Goal: Browse casually

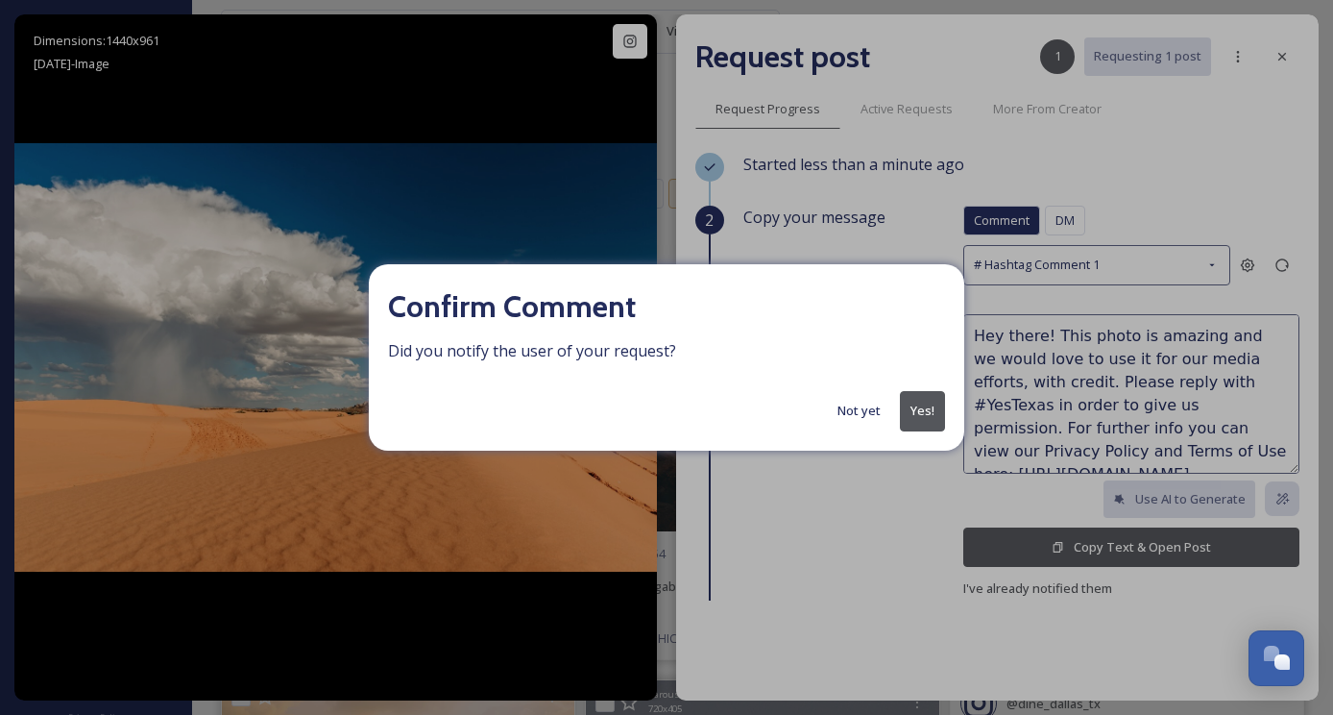
scroll to position [5501, 0]
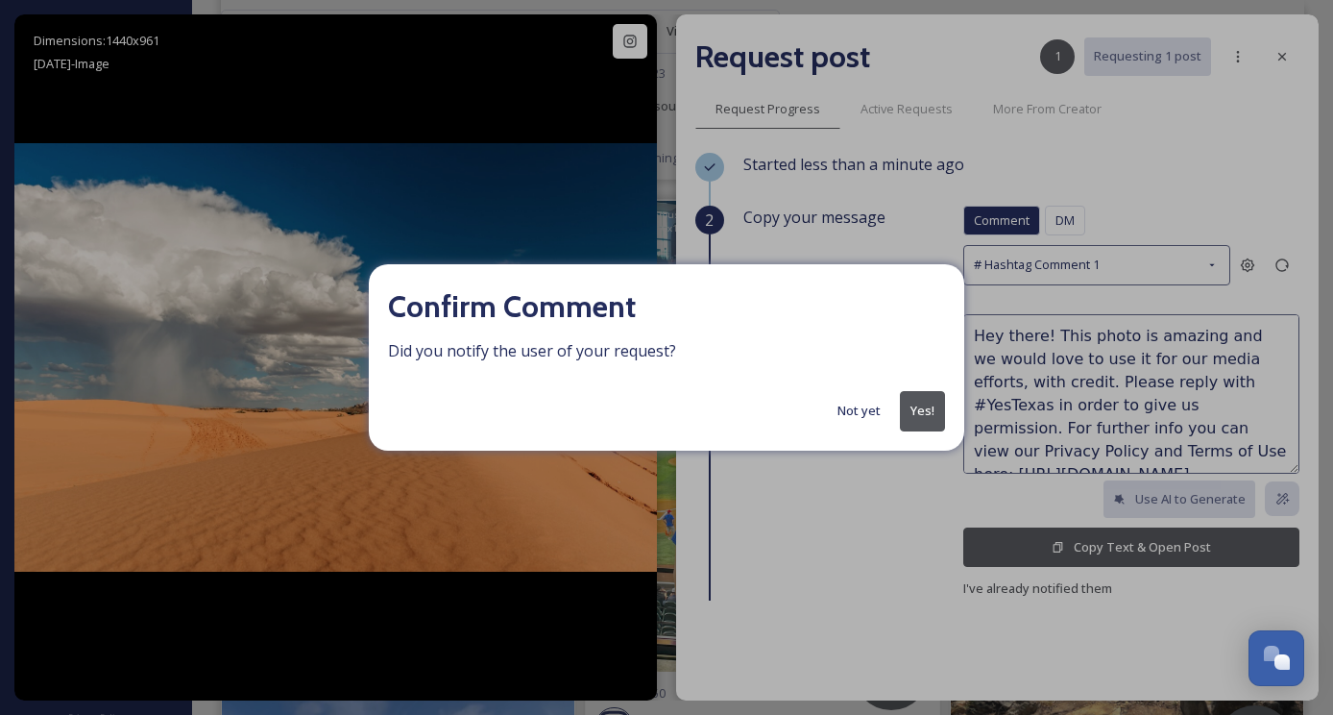
click at [914, 417] on button "Yes!" at bounding box center [922, 410] width 45 height 39
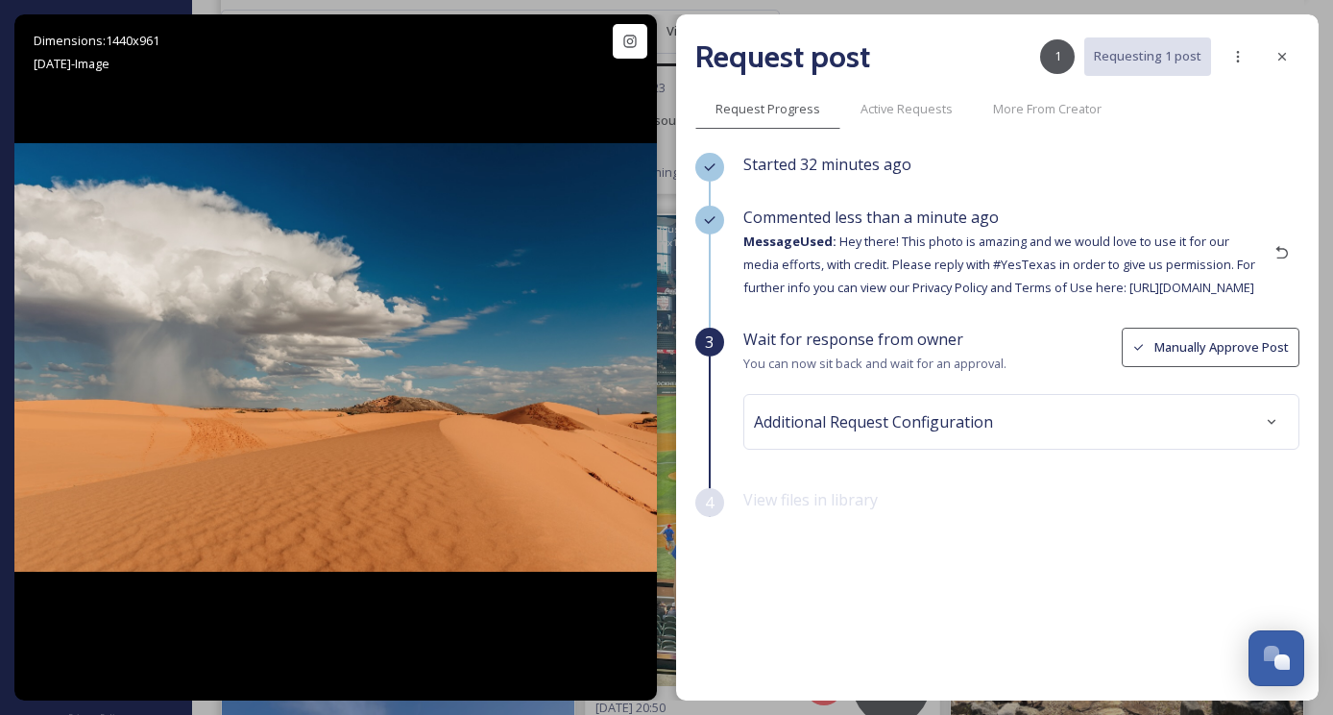
click at [1289, 51] on div at bounding box center [1282, 56] width 35 height 35
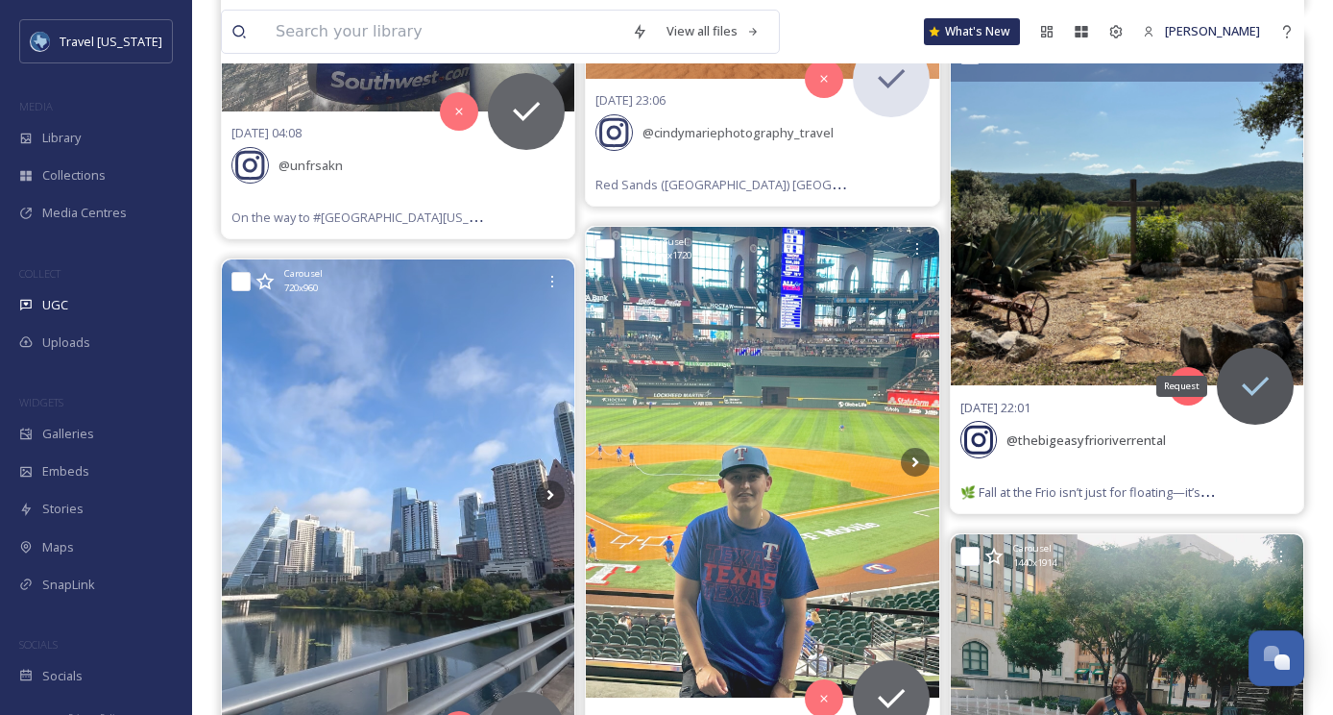
click at [1267, 367] on icon at bounding box center [1255, 386] width 38 height 38
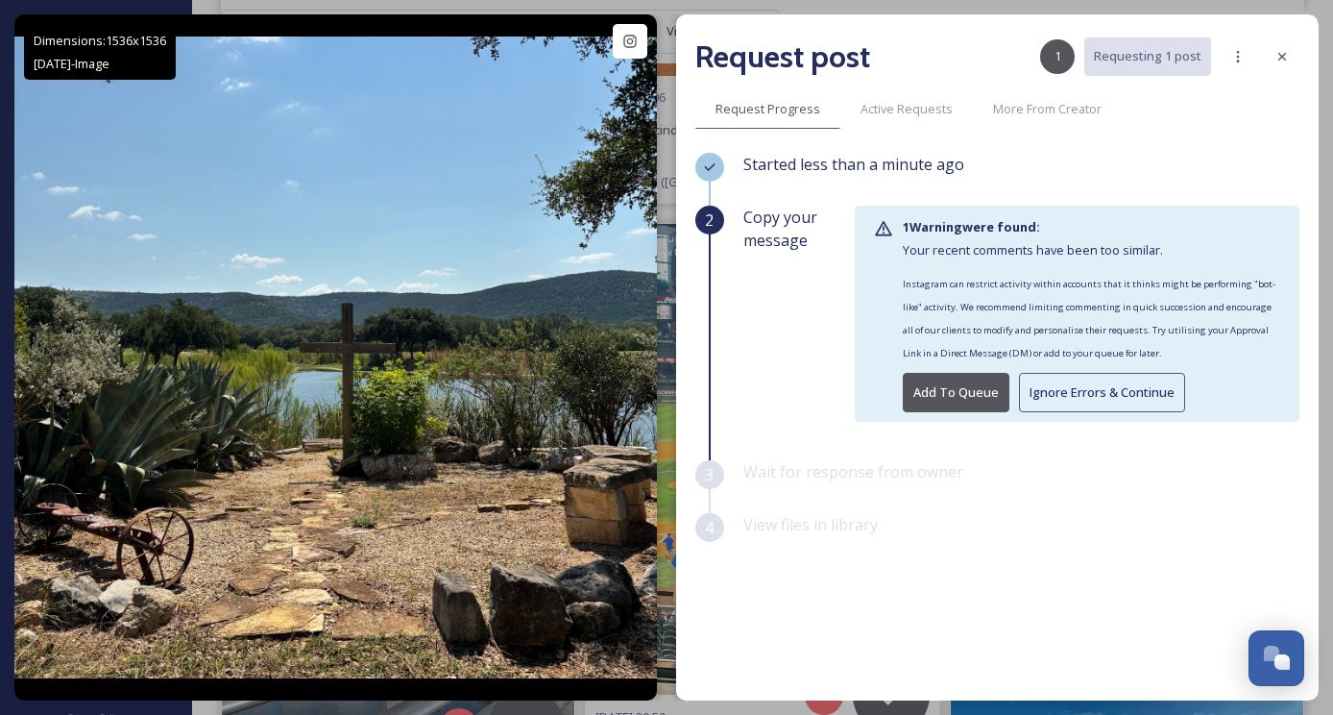
click at [1114, 402] on button "Ignore Errors & Continue" at bounding box center [1102, 392] width 166 height 39
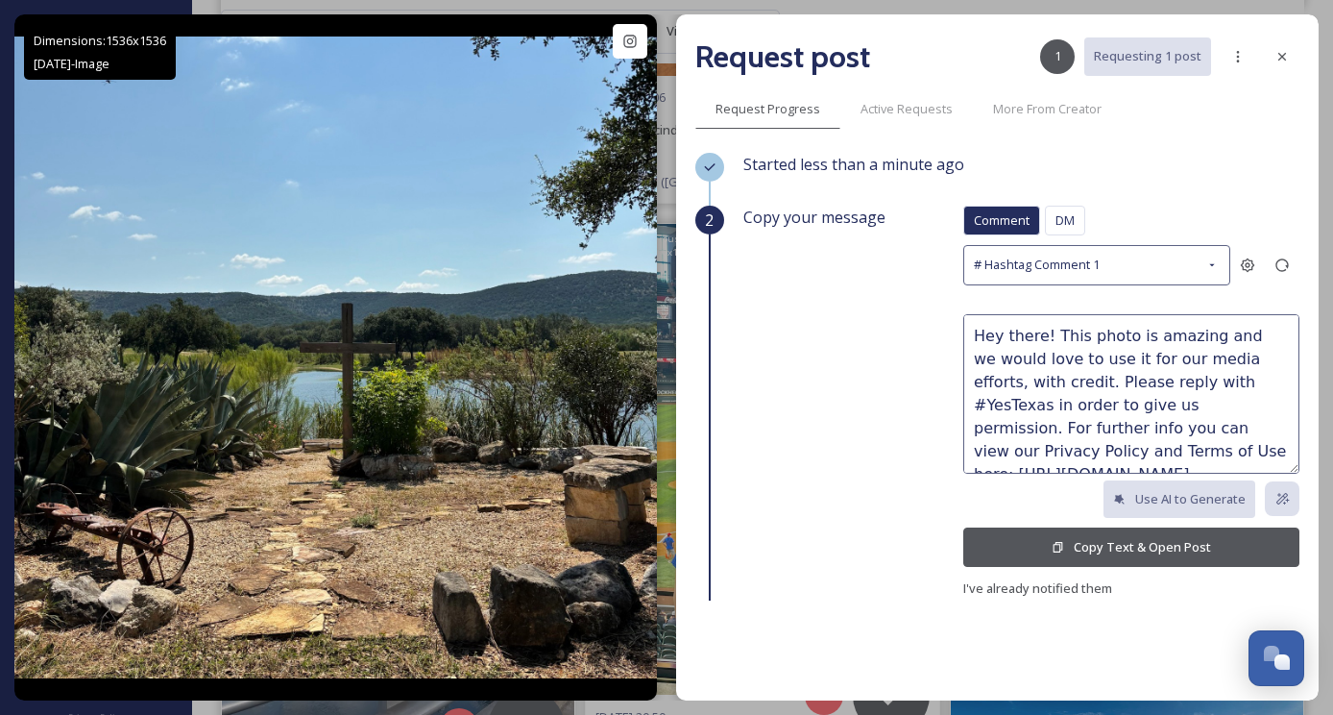
click at [1123, 547] on button "Copy Text & Open Post" at bounding box center [1131, 546] width 336 height 39
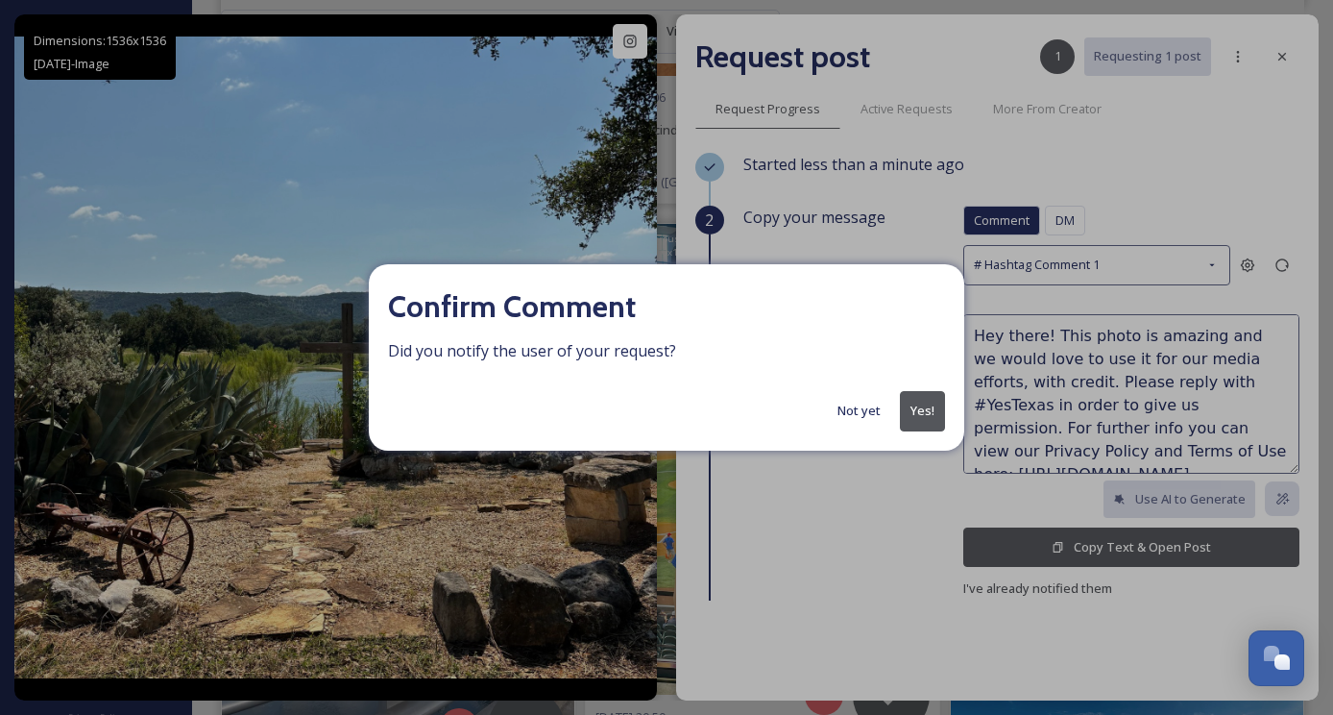
click at [906, 407] on button "Yes!" at bounding box center [922, 410] width 45 height 39
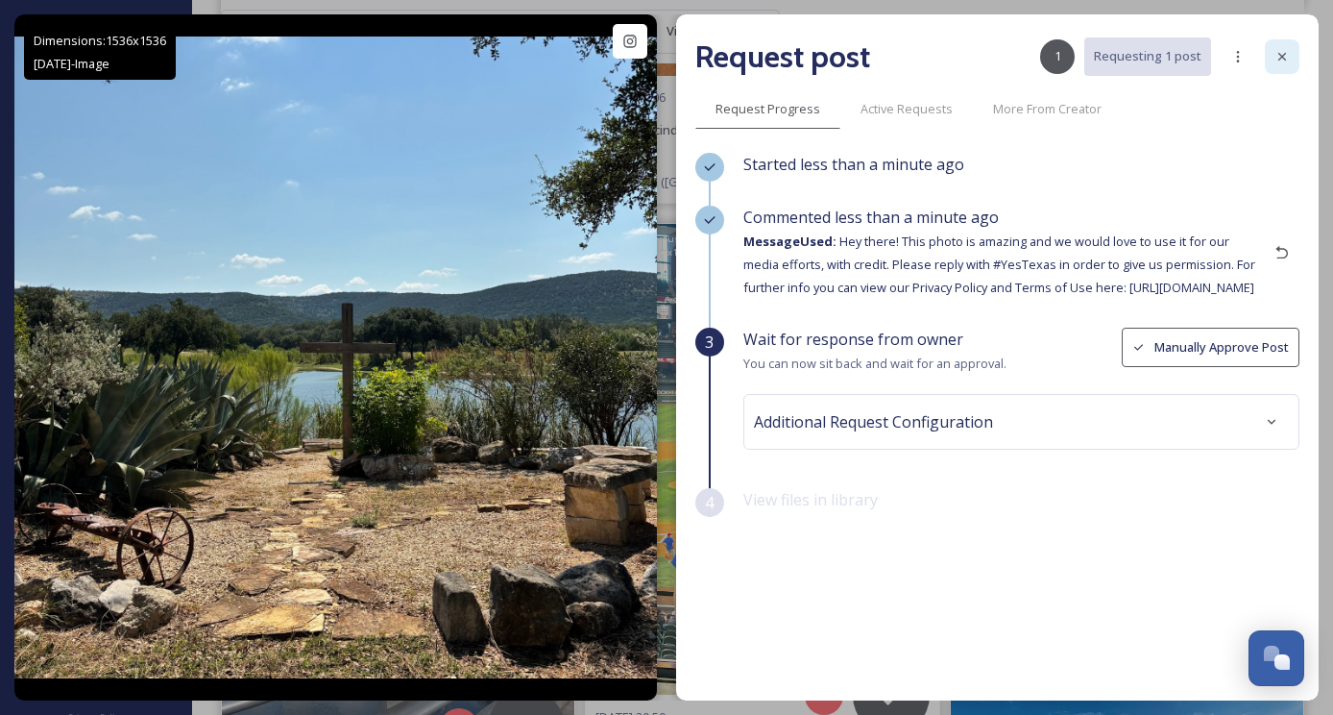
click at [1291, 53] on div at bounding box center [1282, 56] width 35 height 35
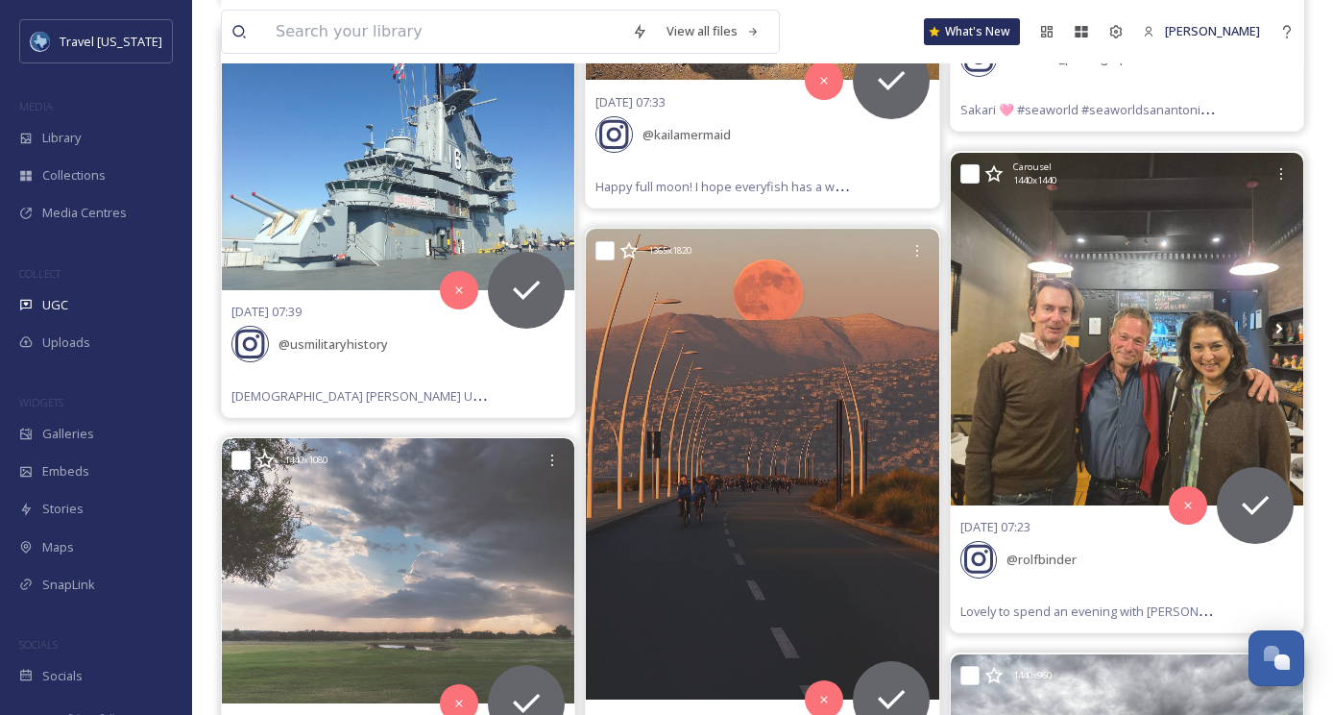
scroll to position [3360, 0]
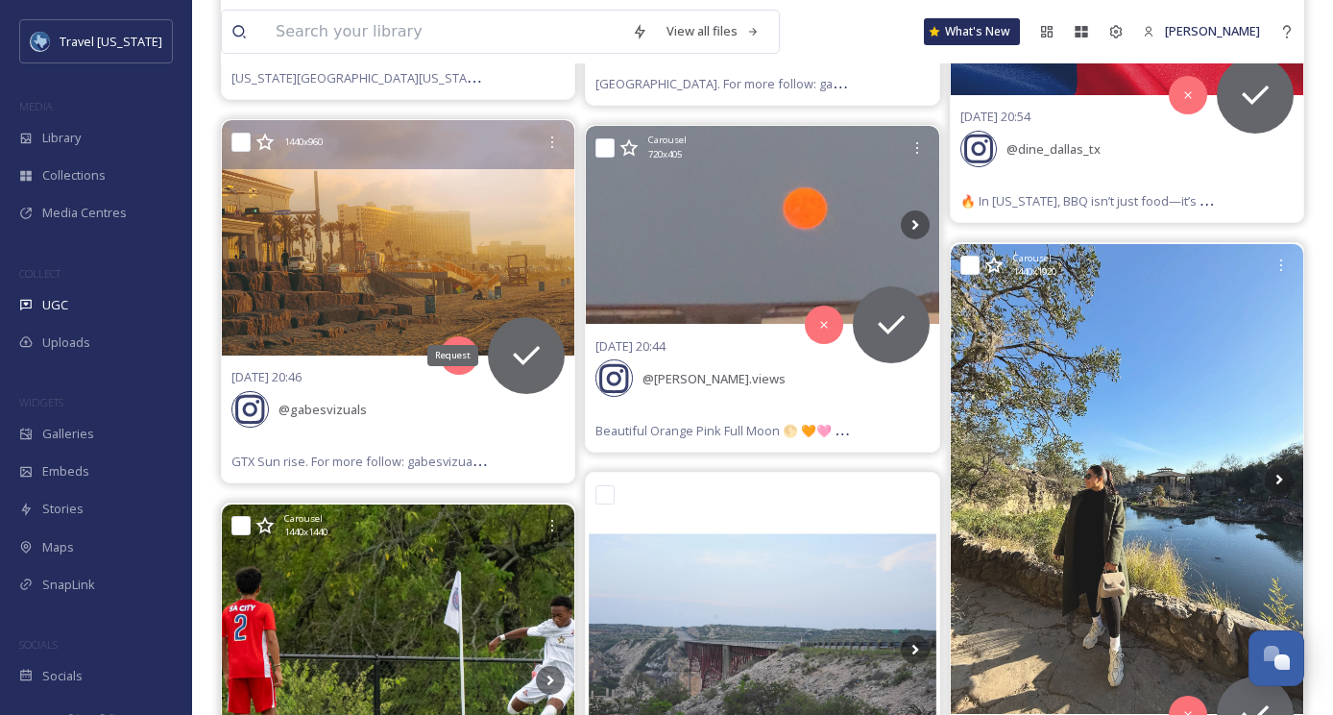
scroll to position [594, 0]
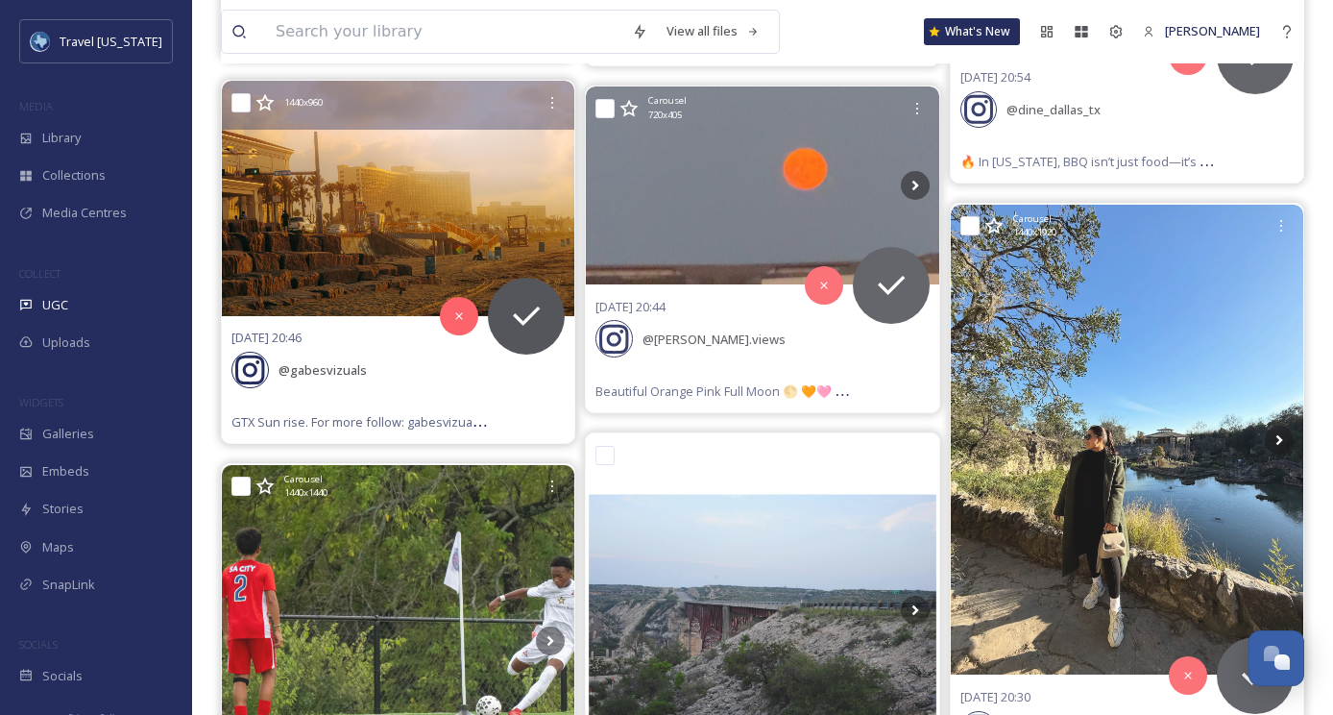
click at [442, 260] on img at bounding box center [398, 198] width 352 height 235
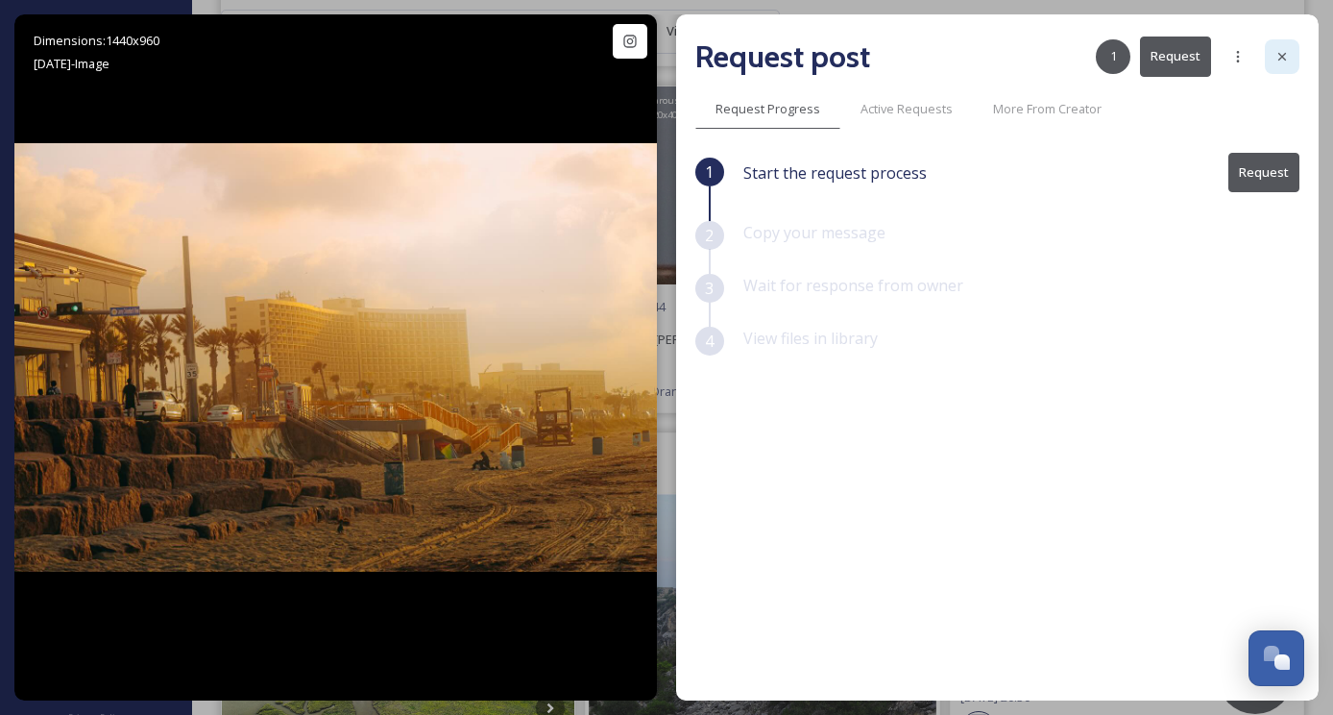
click at [1275, 54] on icon at bounding box center [1282, 56] width 15 height 15
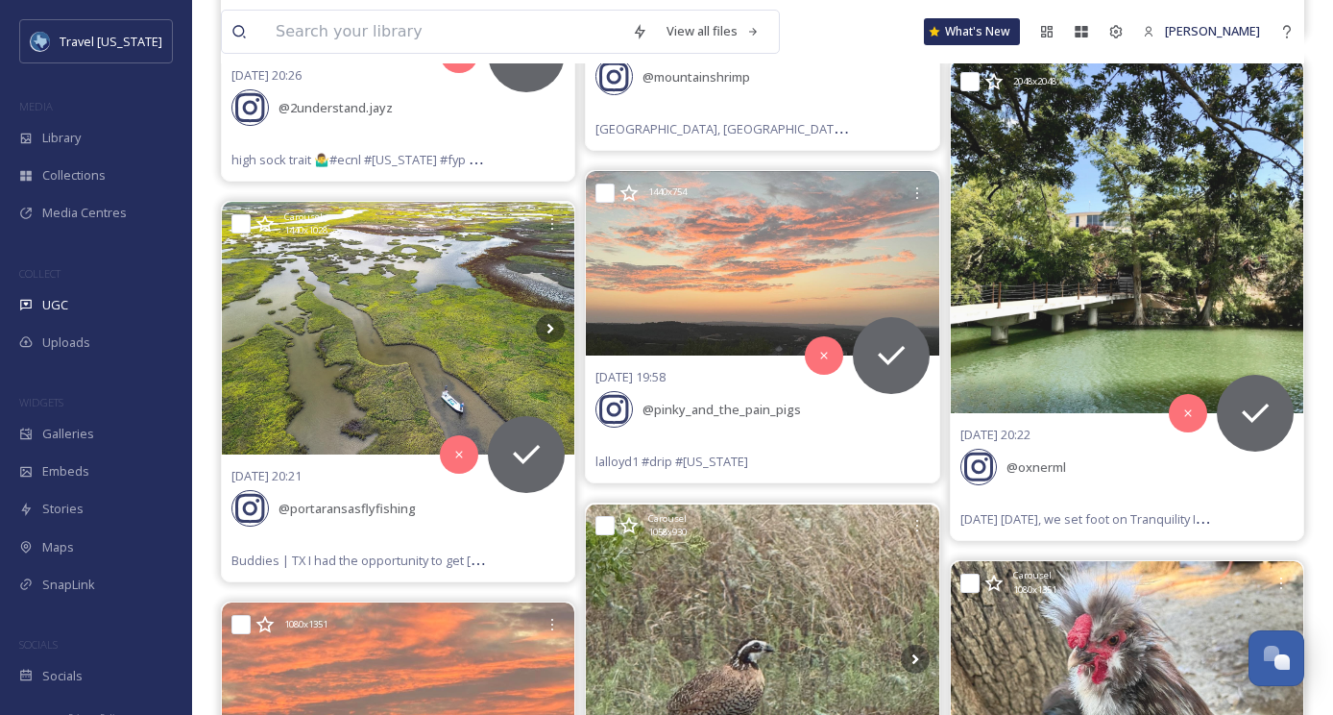
scroll to position [1364, 0]
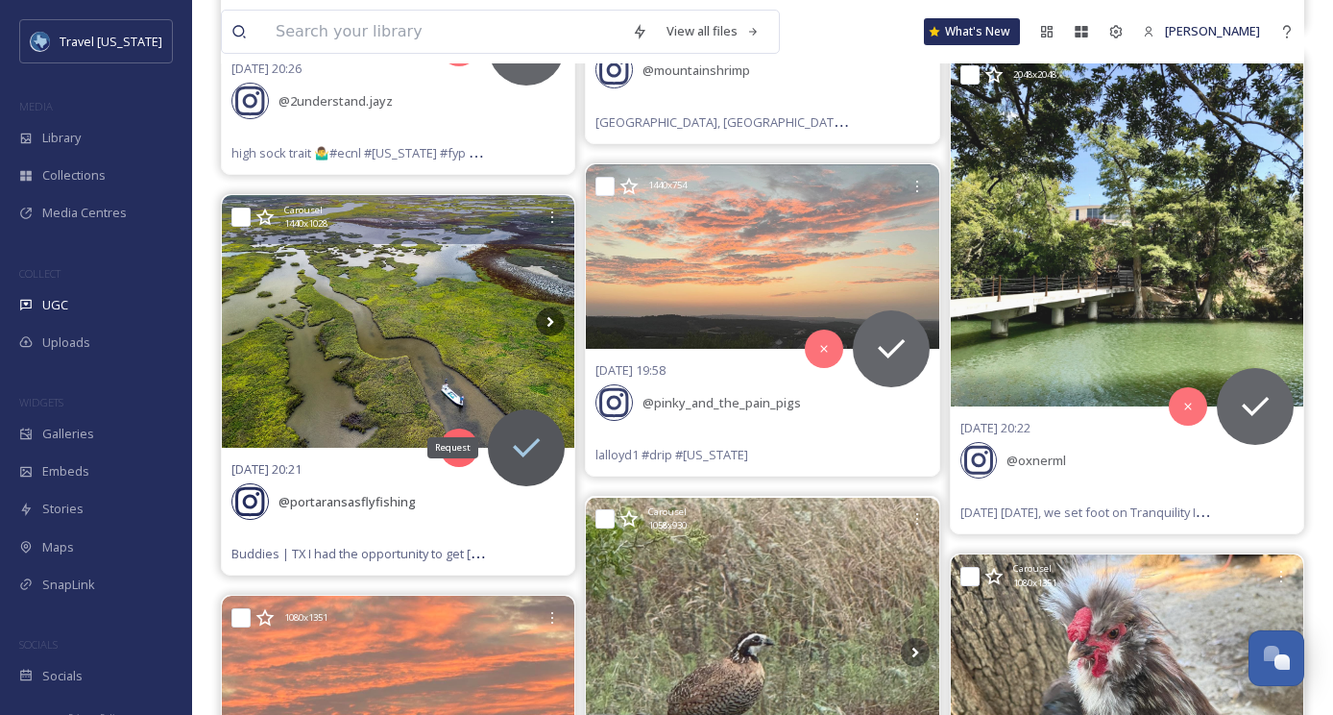
click at [542, 417] on div "Request" at bounding box center [526, 447] width 77 height 77
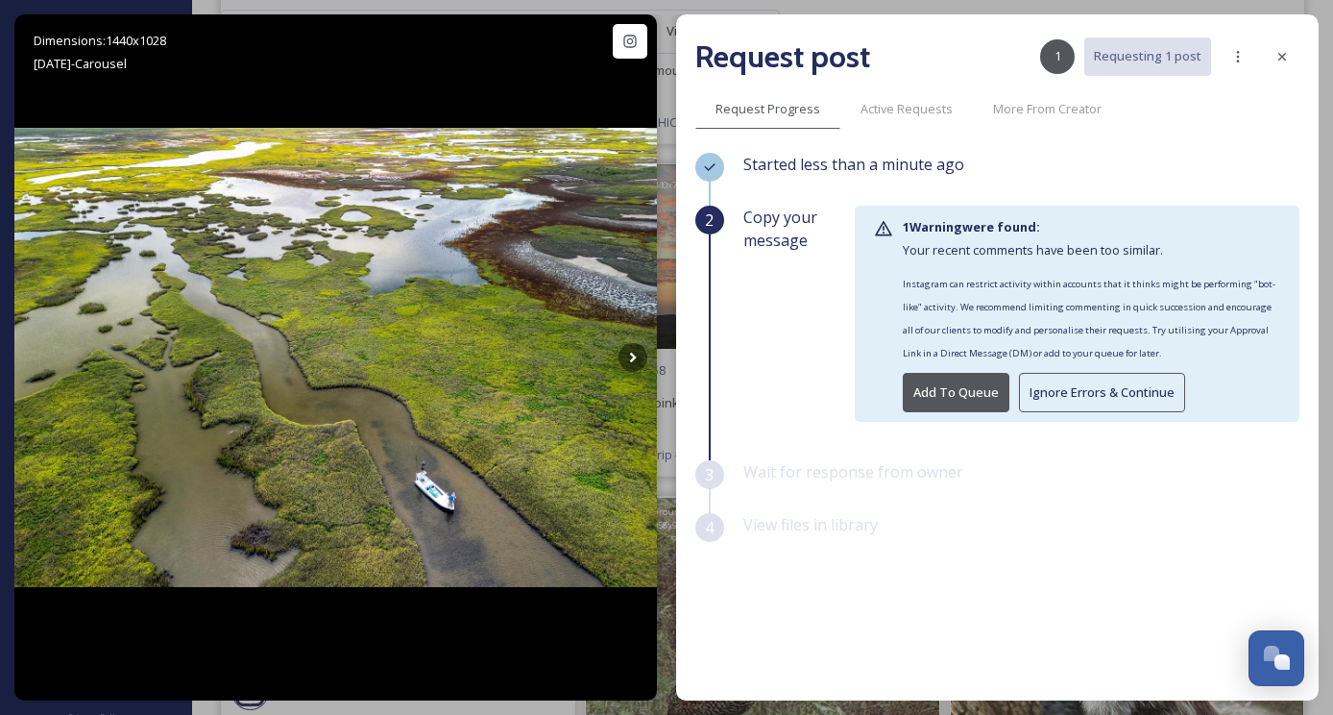
click at [1084, 388] on button "Ignore Errors & Continue" at bounding box center [1102, 392] width 166 height 39
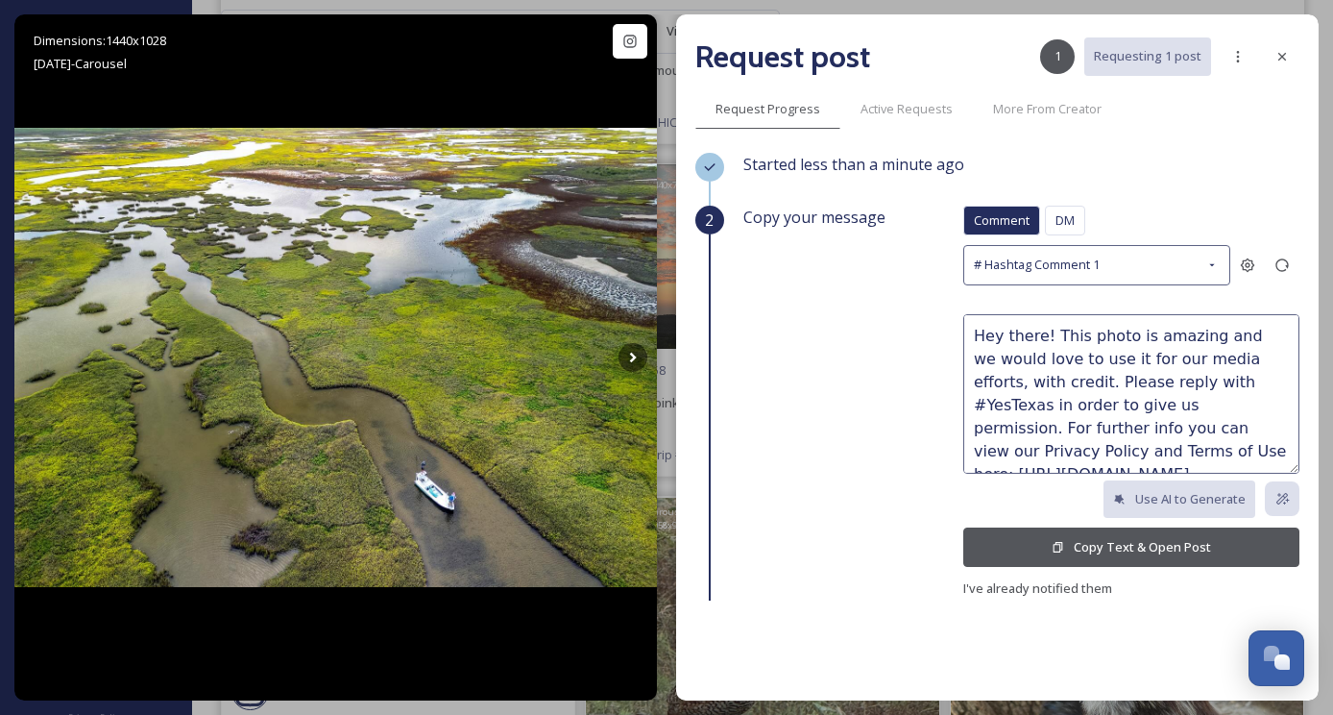
click at [1113, 537] on button "Copy Text & Open Post" at bounding box center [1131, 546] width 336 height 39
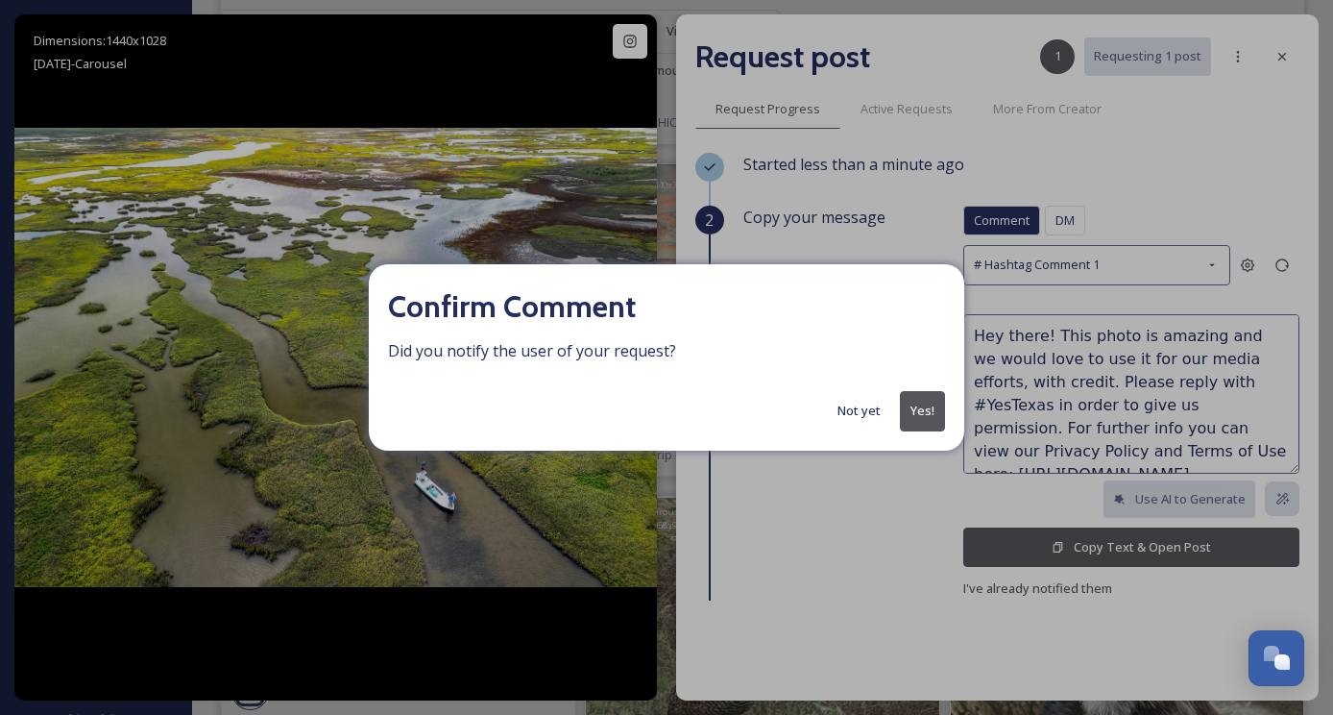
click at [907, 411] on button "Yes!" at bounding box center [922, 410] width 45 height 39
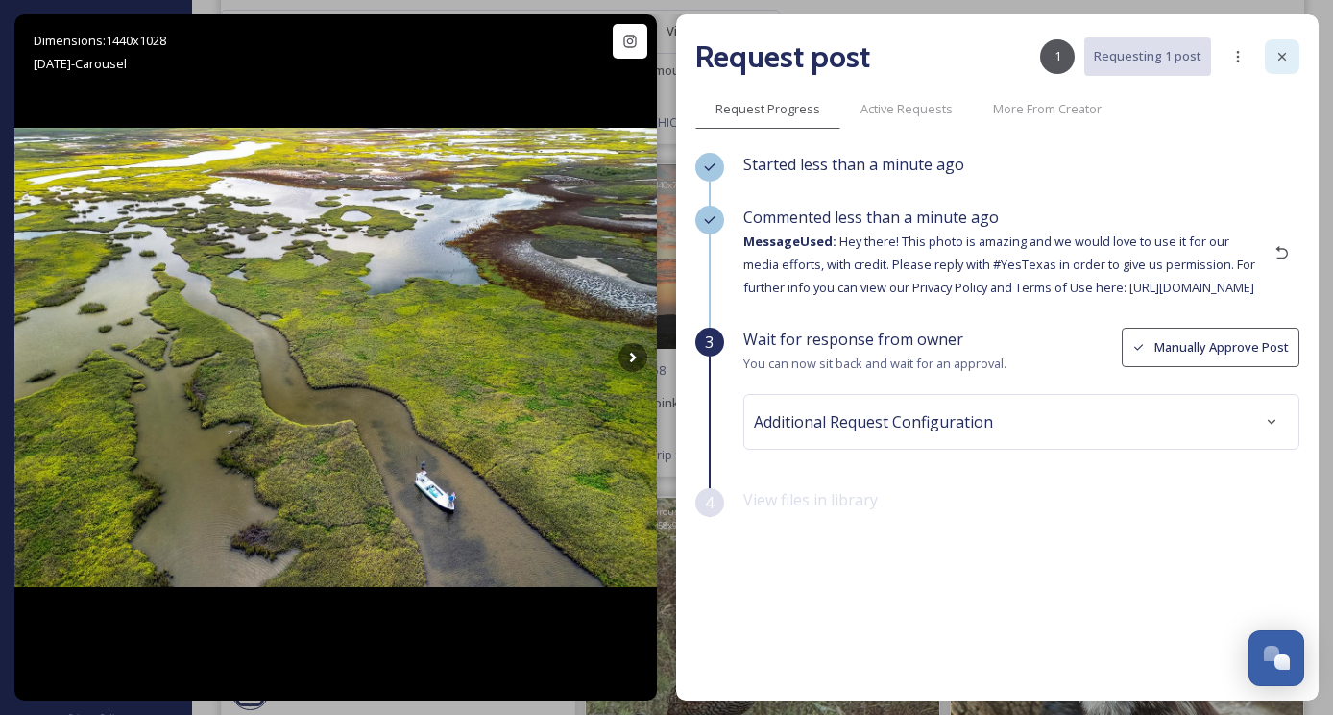
click at [1286, 45] on div at bounding box center [1282, 56] width 35 height 35
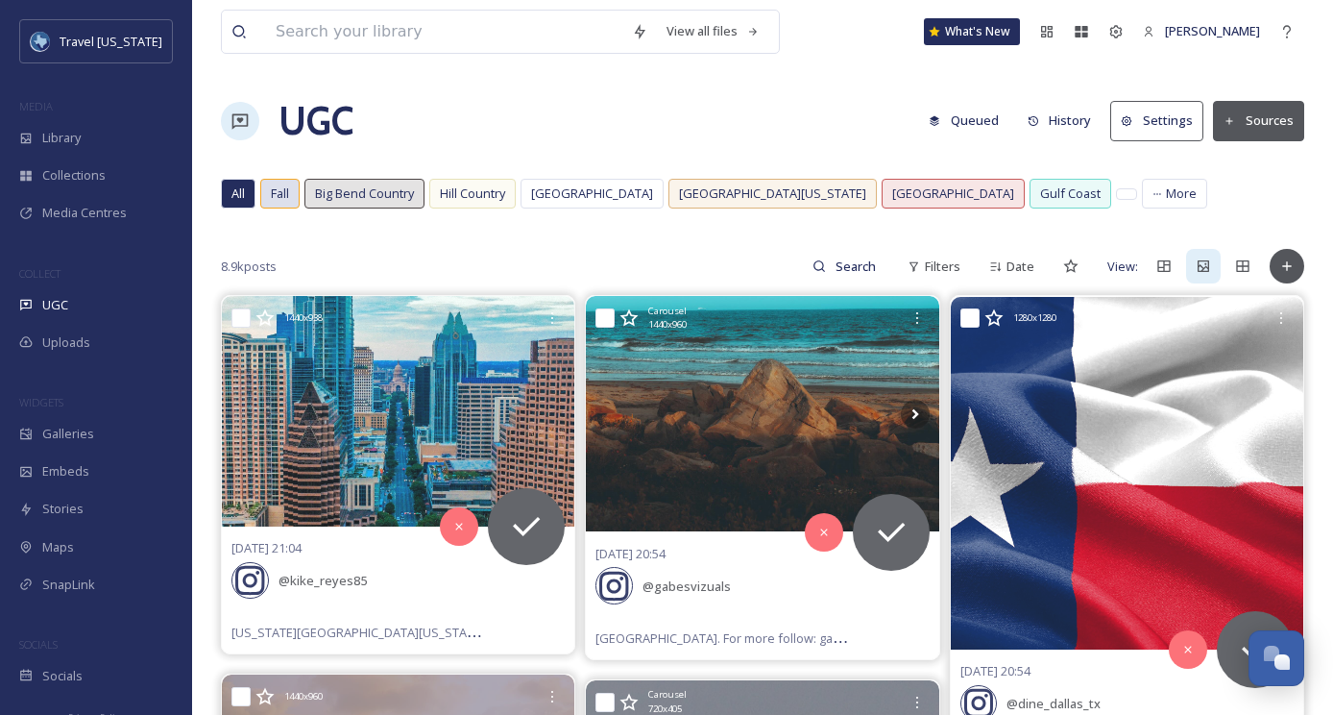
click at [271, 196] on span "Fall" at bounding box center [280, 193] width 18 height 18
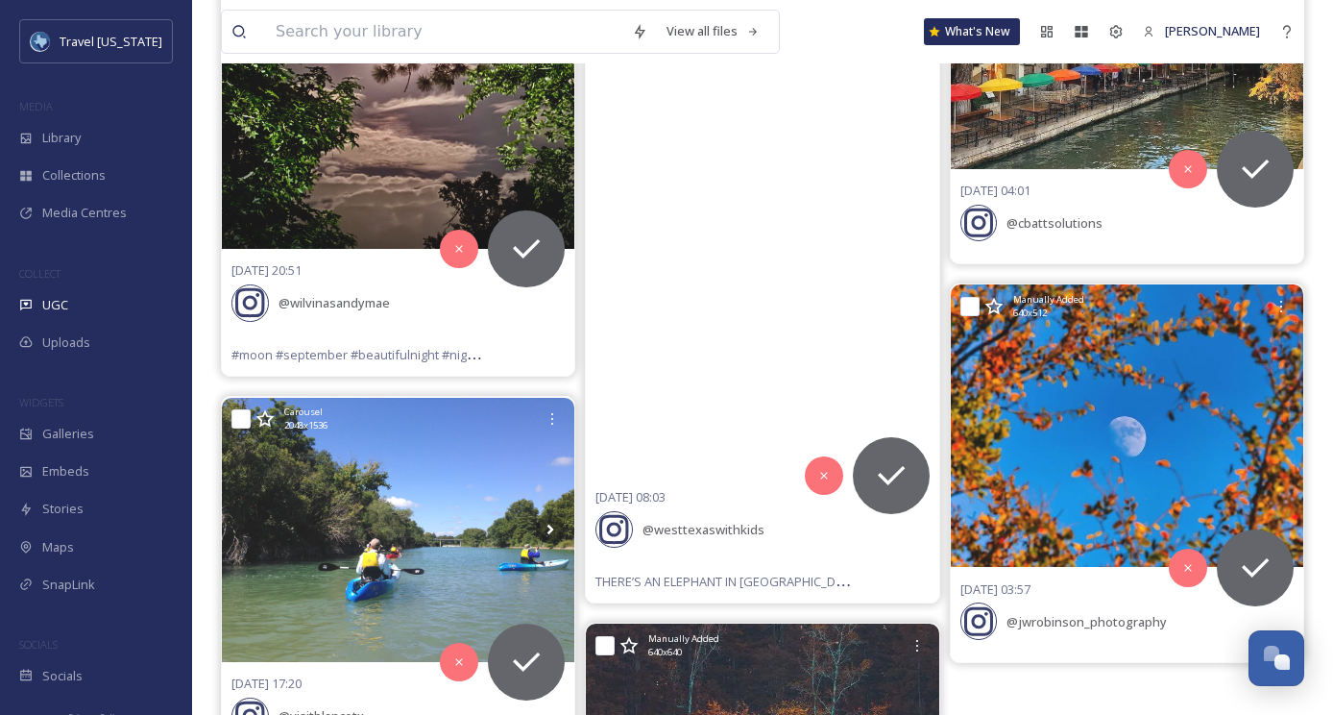
scroll to position [2075, 0]
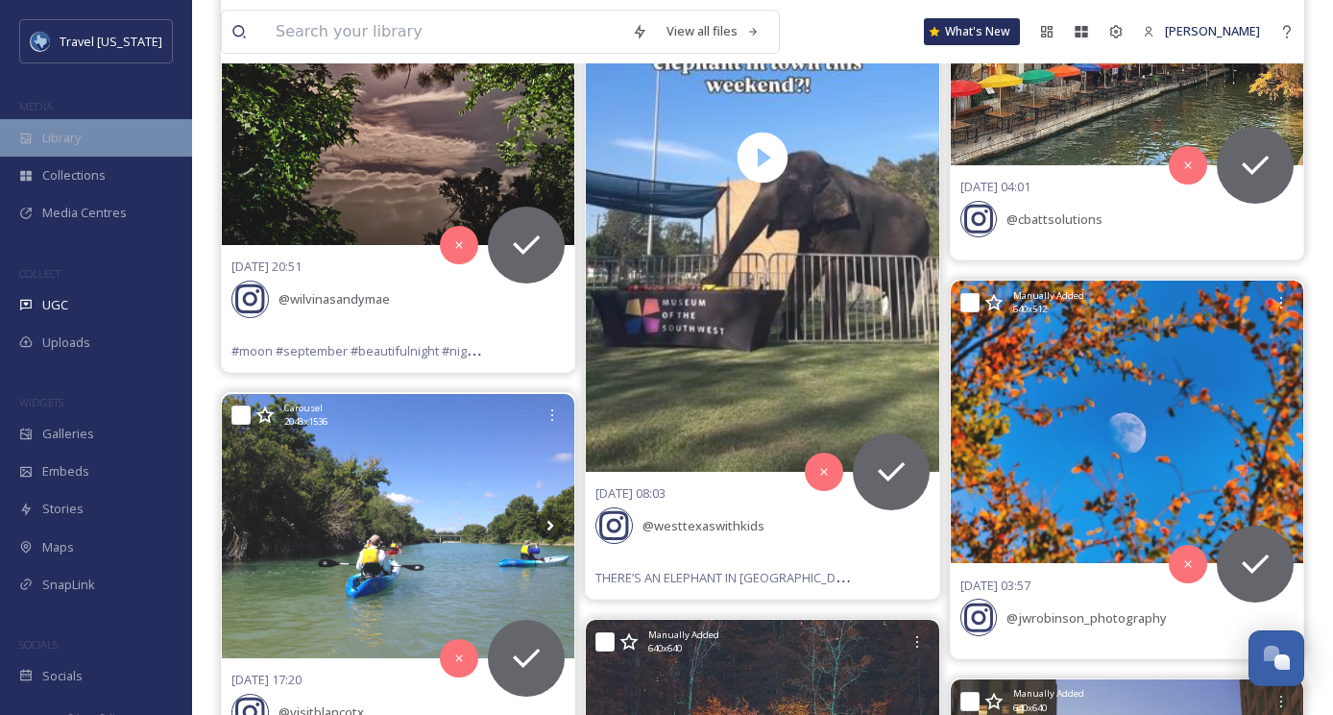
click at [86, 126] on div "Library" at bounding box center [96, 137] width 192 height 37
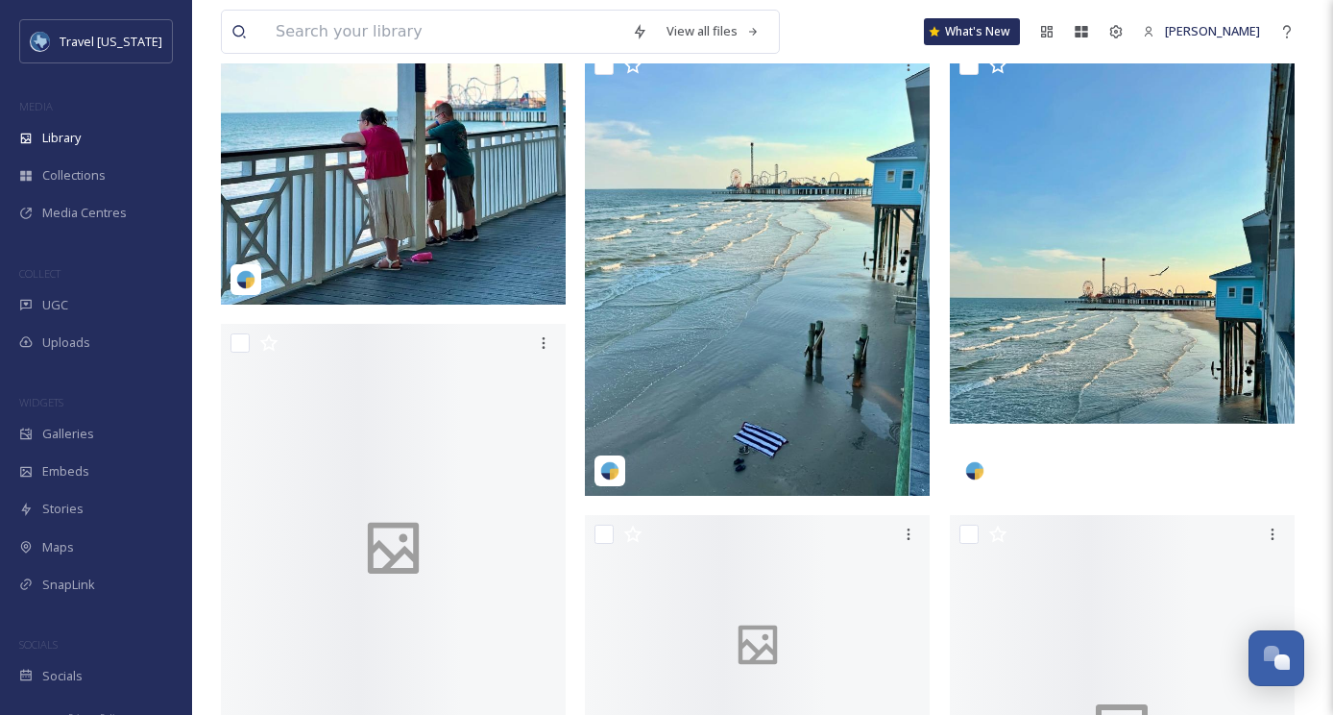
scroll to position [3976, 0]
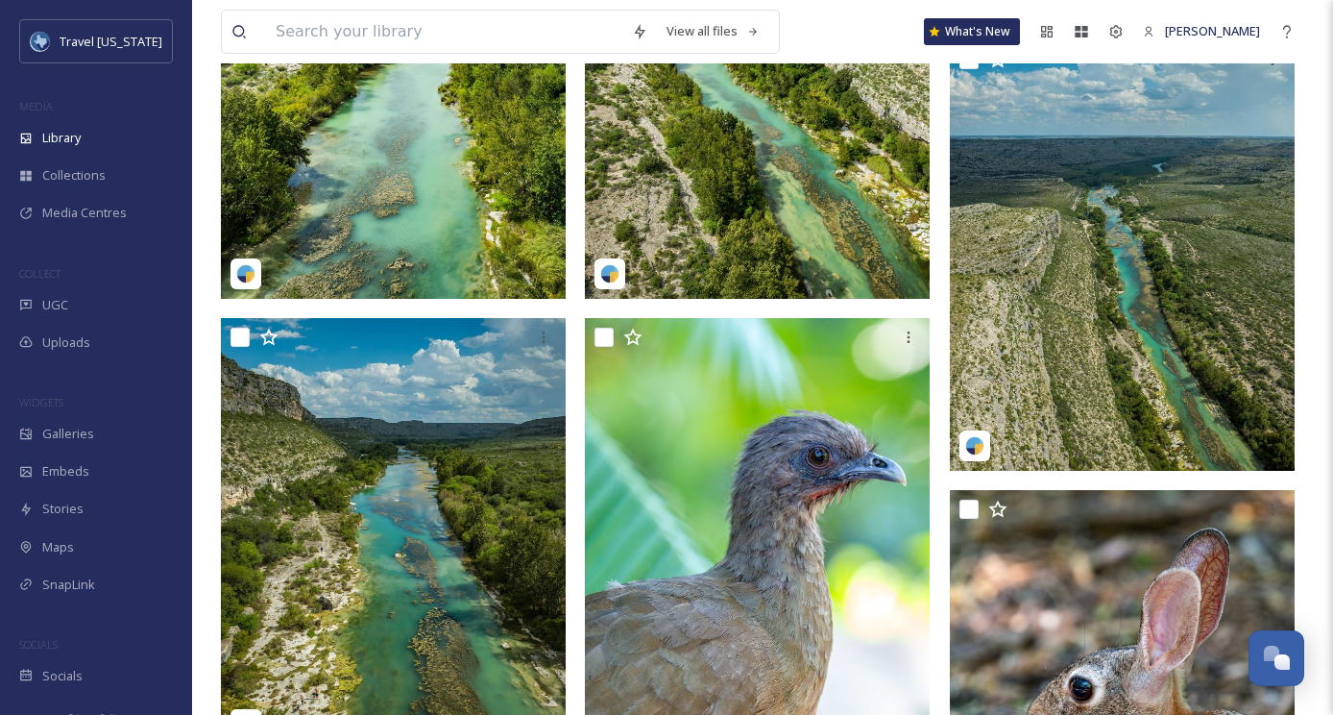
click at [401, 163] on img at bounding box center [393, 83] width 345 height 430
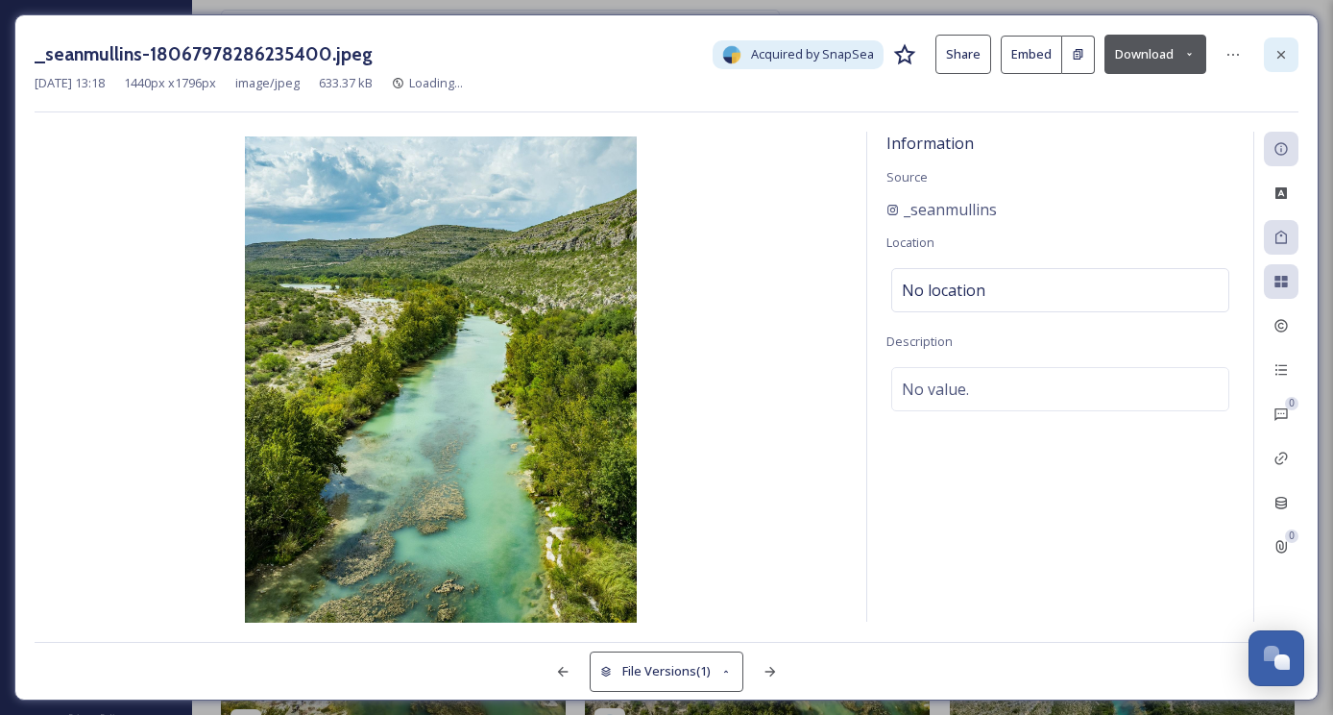
click at [1271, 60] on div at bounding box center [1281, 54] width 35 height 35
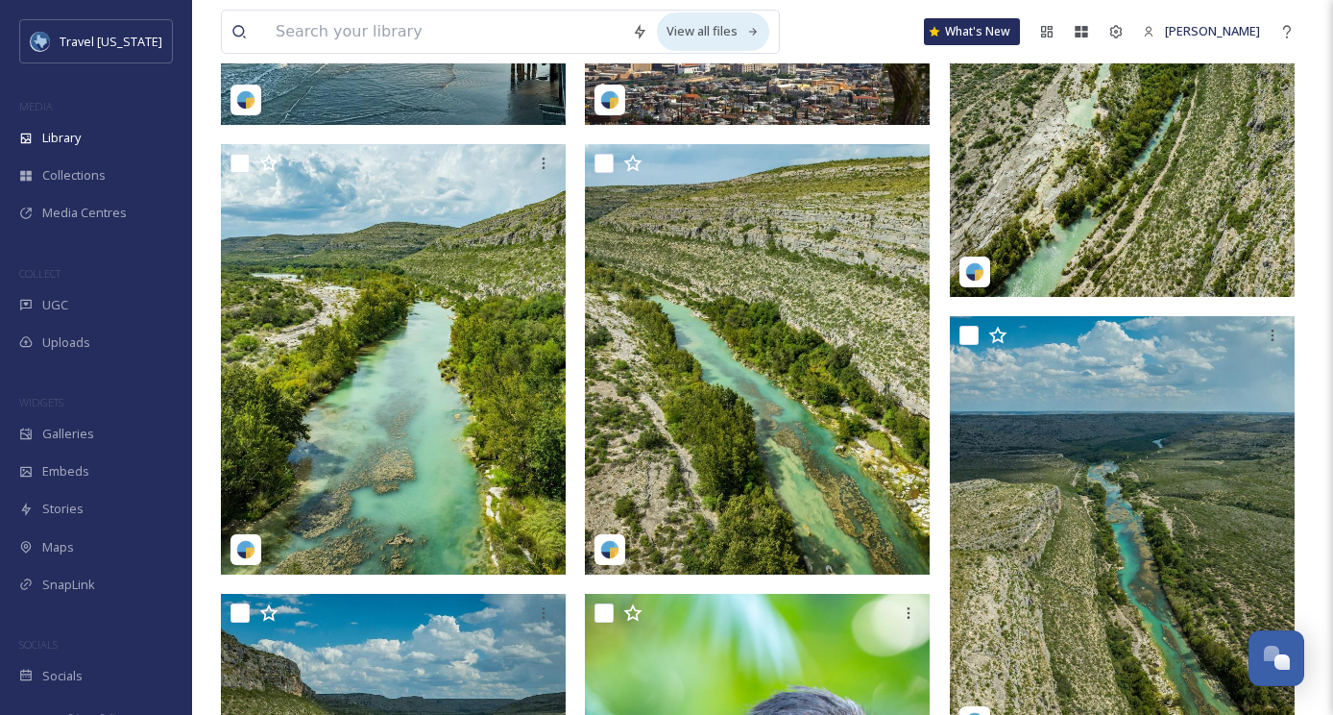
scroll to position [4333, 0]
